Goal: Task Accomplishment & Management: Use online tool/utility

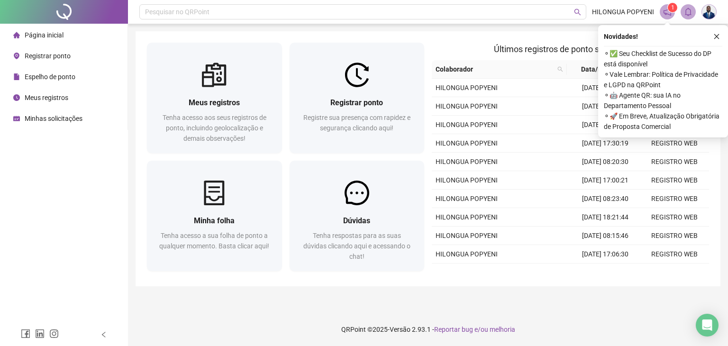
click at [58, 54] on span "Registrar ponto" at bounding box center [48, 56] width 46 height 8
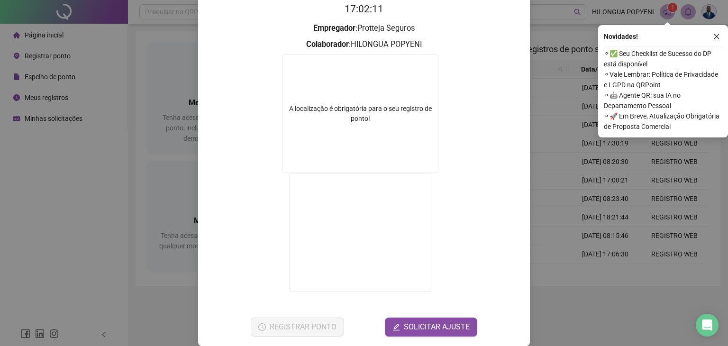
scroll to position [110, 0]
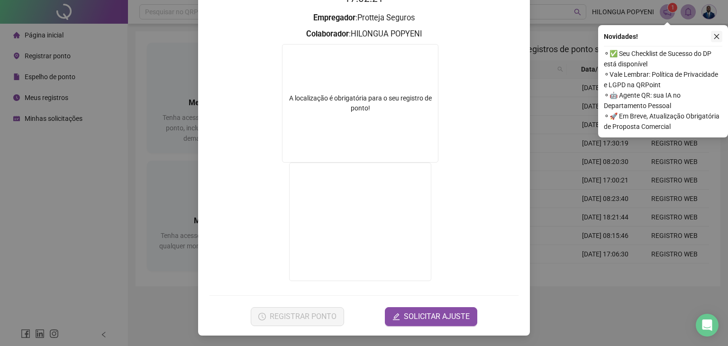
click at [715, 36] on icon "close" at bounding box center [716, 36] width 7 height 7
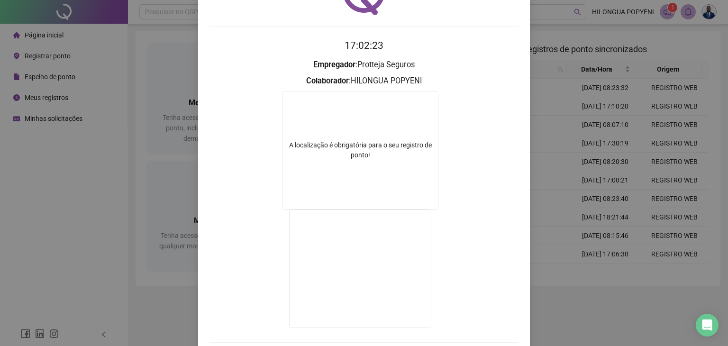
scroll to position [0, 0]
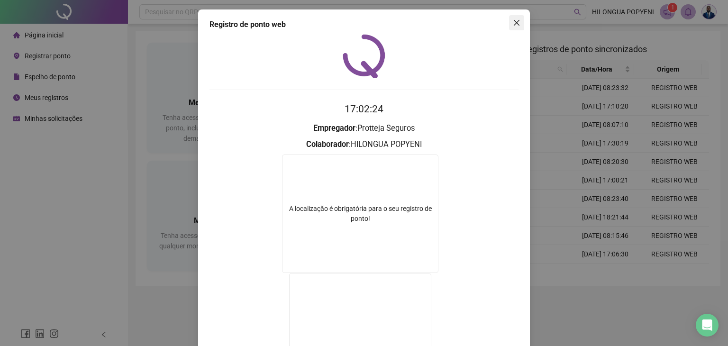
click at [515, 23] on icon "close" at bounding box center [517, 23] width 8 height 8
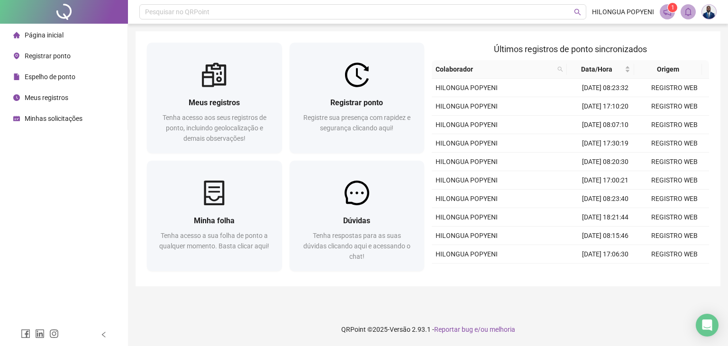
click at [45, 55] on span "Registrar ponto" at bounding box center [48, 56] width 46 height 8
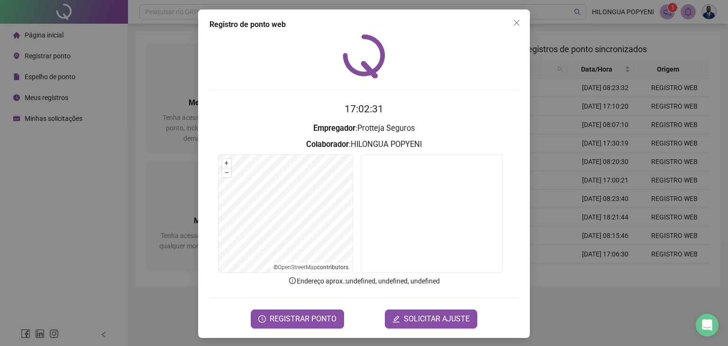
drag, startPoint x: 281, startPoint y: 314, endPoint x: 280, endPoint y: 308, distance: 6.4
click at [281, 313] on span "REGISTRAR PONTO" at bounding box center [303, 318] width 67 height 11
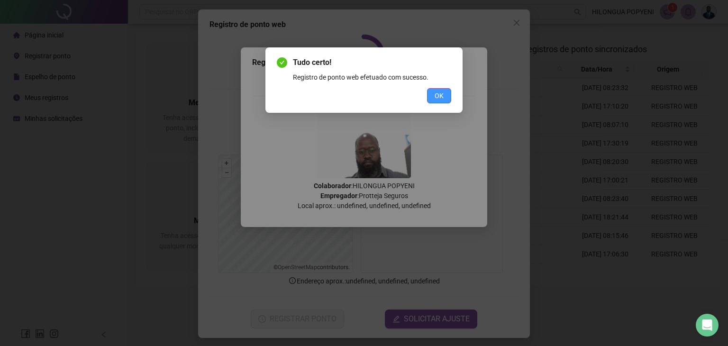
click at [438, 95] on span "OK" at bounding box center [439, 96] width 9 height 10
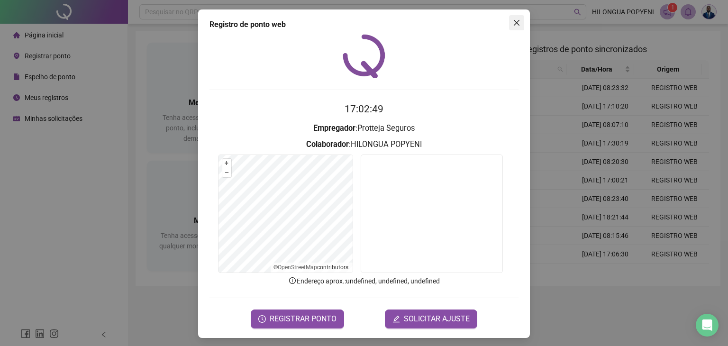
click at [513, 23] on icon "close" at bounding box center [517, 23] width 8 height 8
